Goal: Navigation & Orientation: Find specific page/section

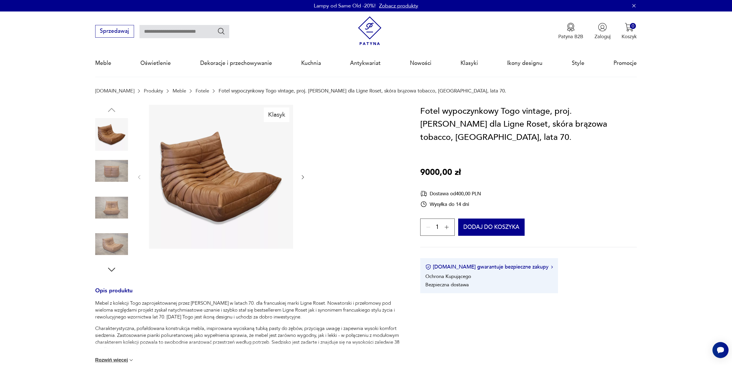
click at [144, 91] on link "Produkty" at bounding box center [153, 90] width 19 height 5
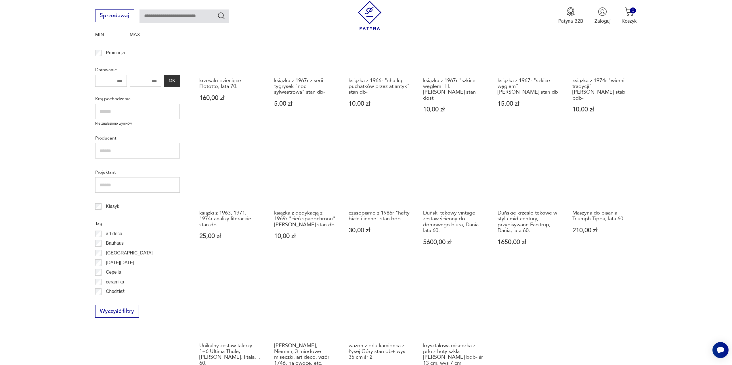
scroll to position [183, 0]
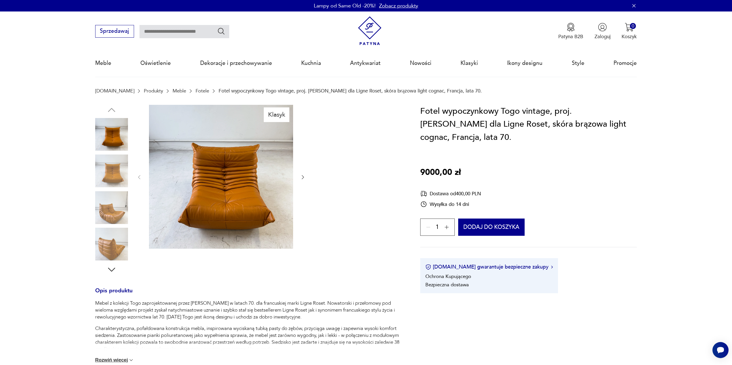
click at [120, 242] on img at bounding box center [111, 244] width 33 height 33
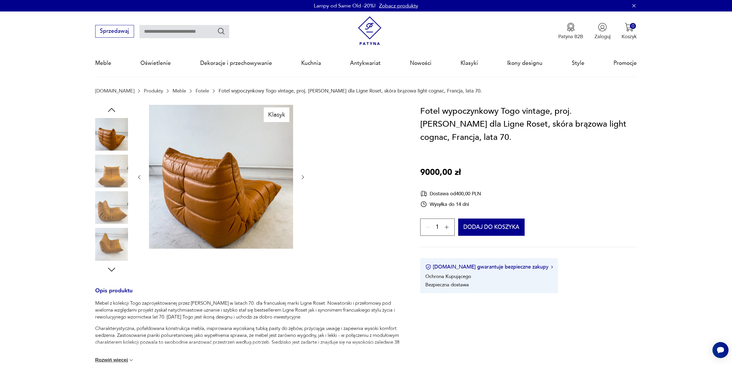
click at [115, 197] on img at bounding box center [111, 208] width 33 height 33
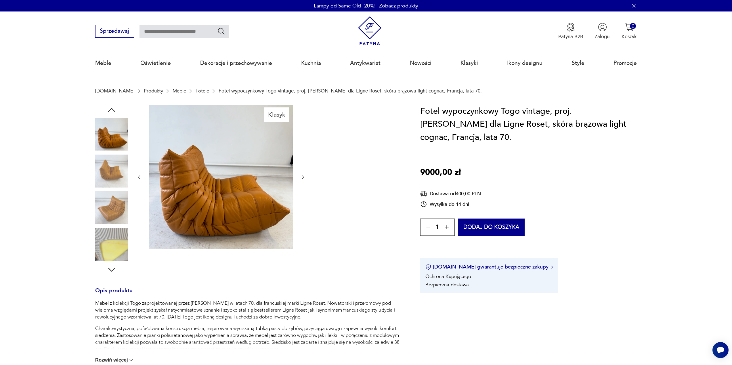
click at [113, 207] on img at bounding box center [111, 208] width 33 height 33
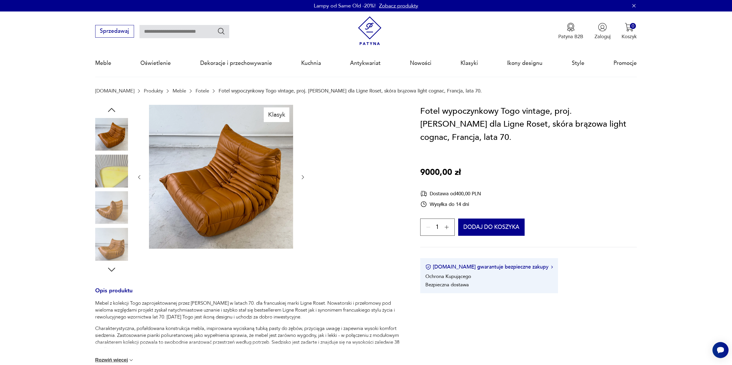
click at [114, 188] on div at bounding box center [111, 172] width 33 height 34
click at [113, 177] on img at bounding box center [111, 171] width 33 height 33
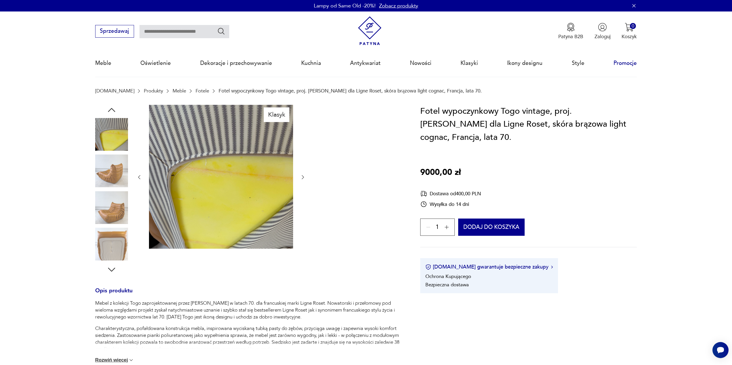
click at [615, 61] on link "Promocje" at bounding box center [624, 63] width 23 height 26
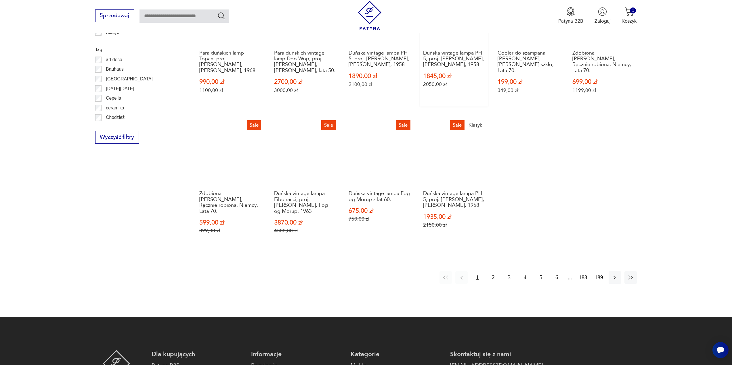
scroll to position [356, 0]
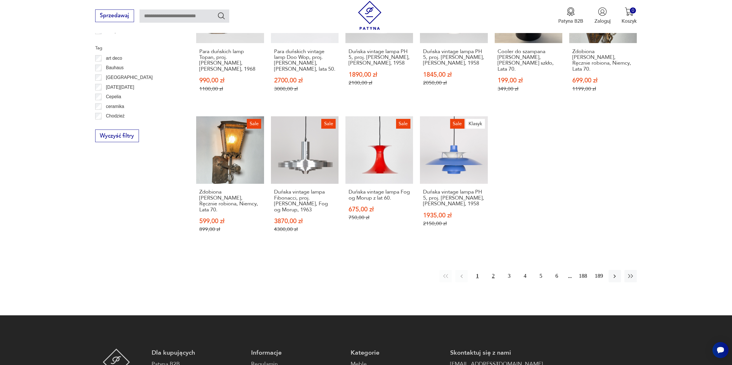
click at [494, 283] on button "2" at bounding box center [493, 276] width 12 height 12
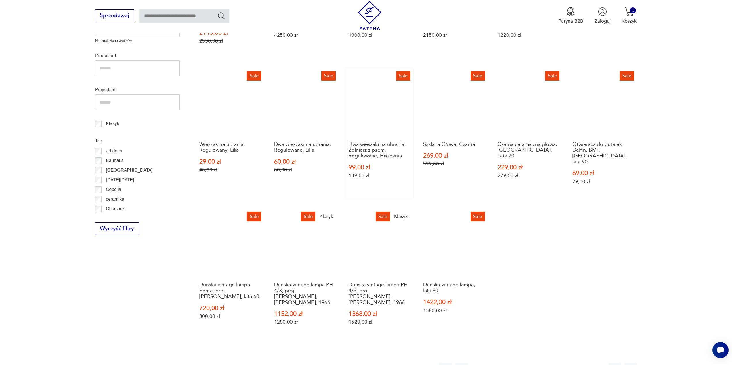
scroll to position [393, 0]
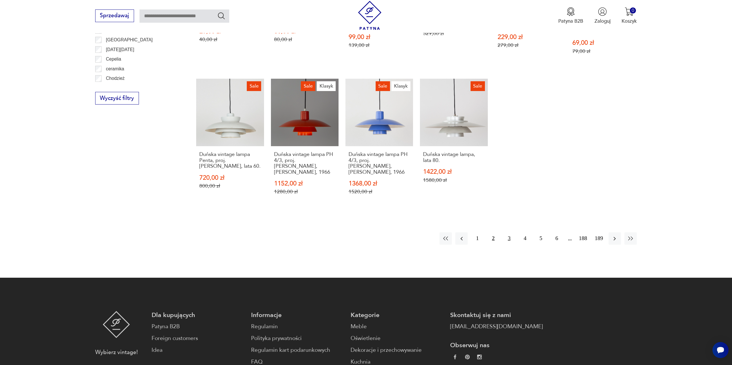
click at [511, 233] on button "3" at bounding box center [509, 239] width 12 height 12
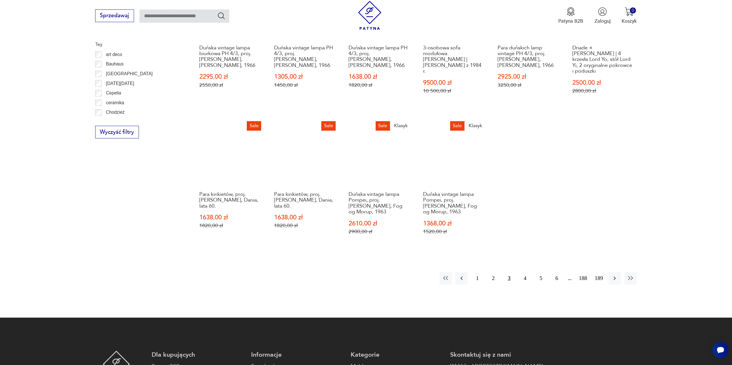
scroll to position [365, 0]
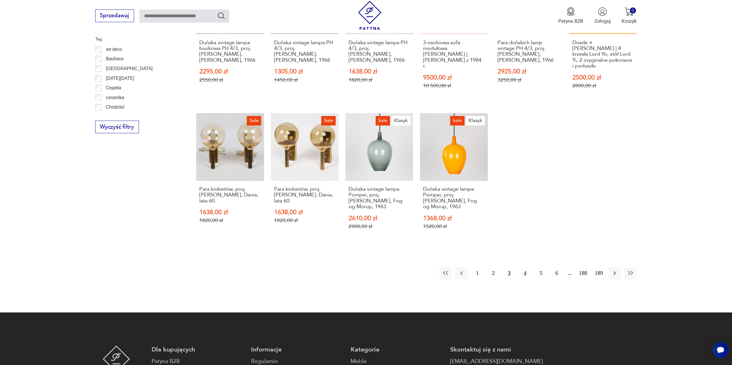
click at [522, 267] on button "4" at bounding box center [525, 273] width 12 height 12
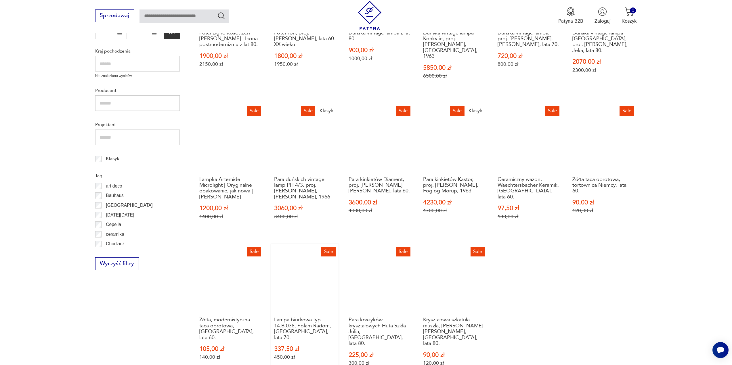
scroll to position [336, 0]
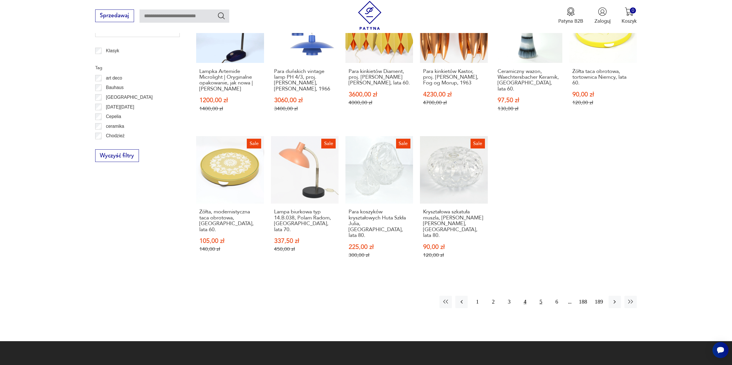
click at [539, 296] on button "5" at bounding box center [541, 302] width 12 height 12
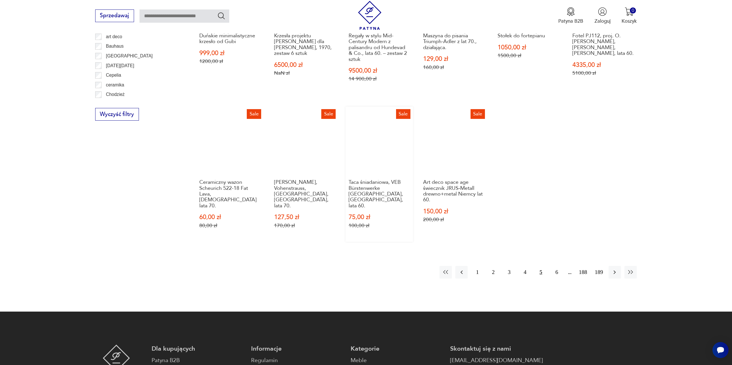
scroll to position [393, 0]
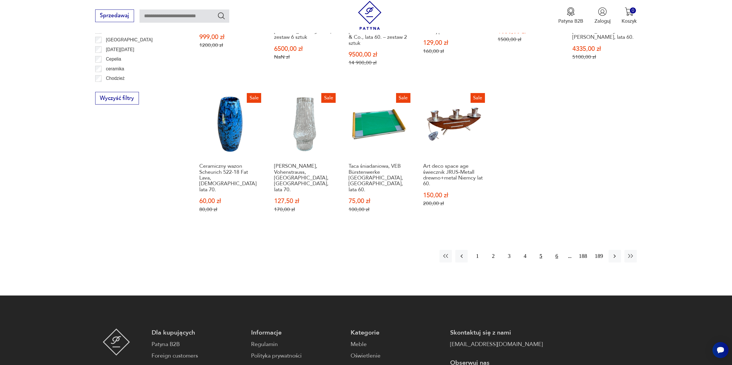
click at [557, 252] on button "6" at bounding box center [556, 256] width 12 height 12
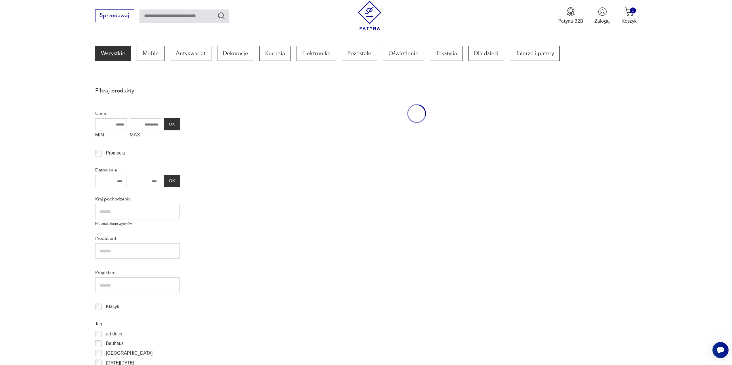
scroll to position [77, 0]
